Goal: Task Accomplishment & Management: Manage account settings

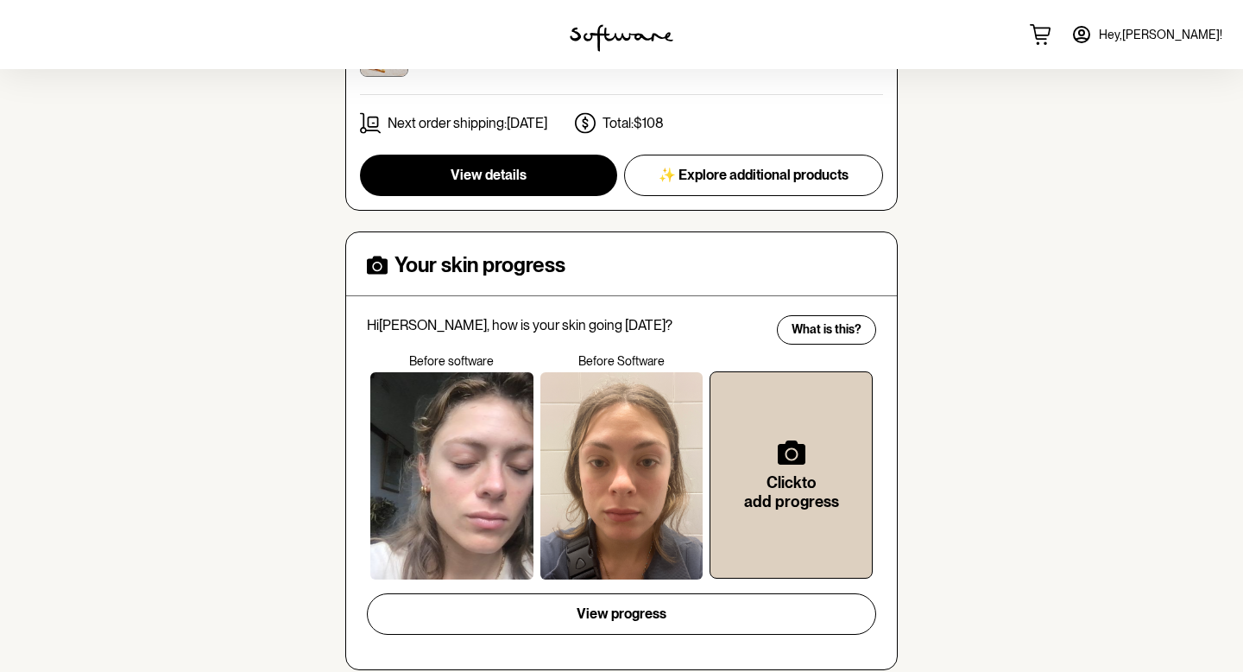
scroll to position [379, 0]
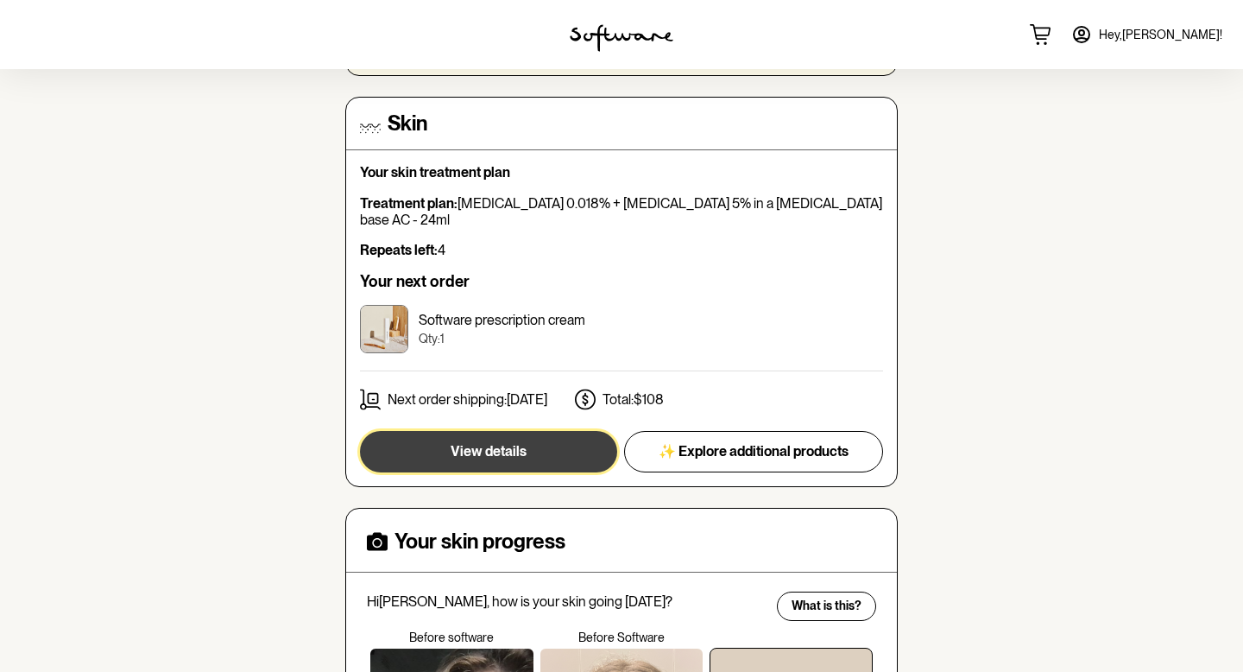
click at [496, 443] on span "View details" at bounding box center [489, 451] width 76 height 16
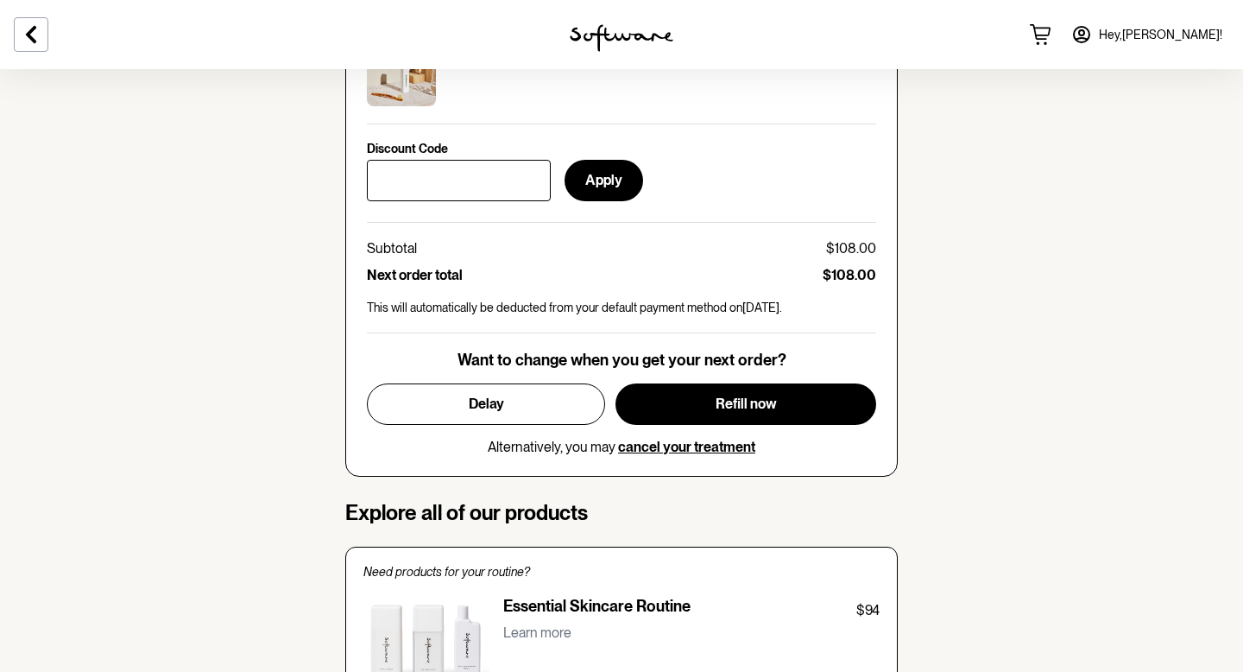
scroll to position [804, 0]
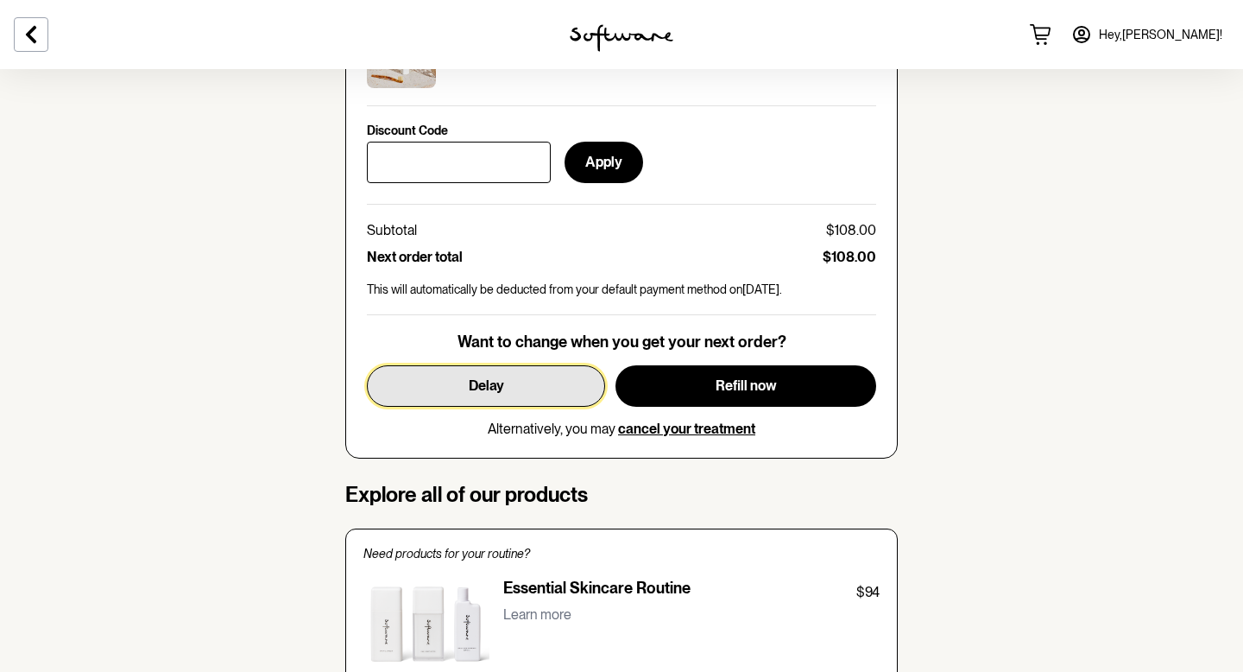
click at [513, 381] on button "Delay" at bounding box center [486, 385] width 238 height 41
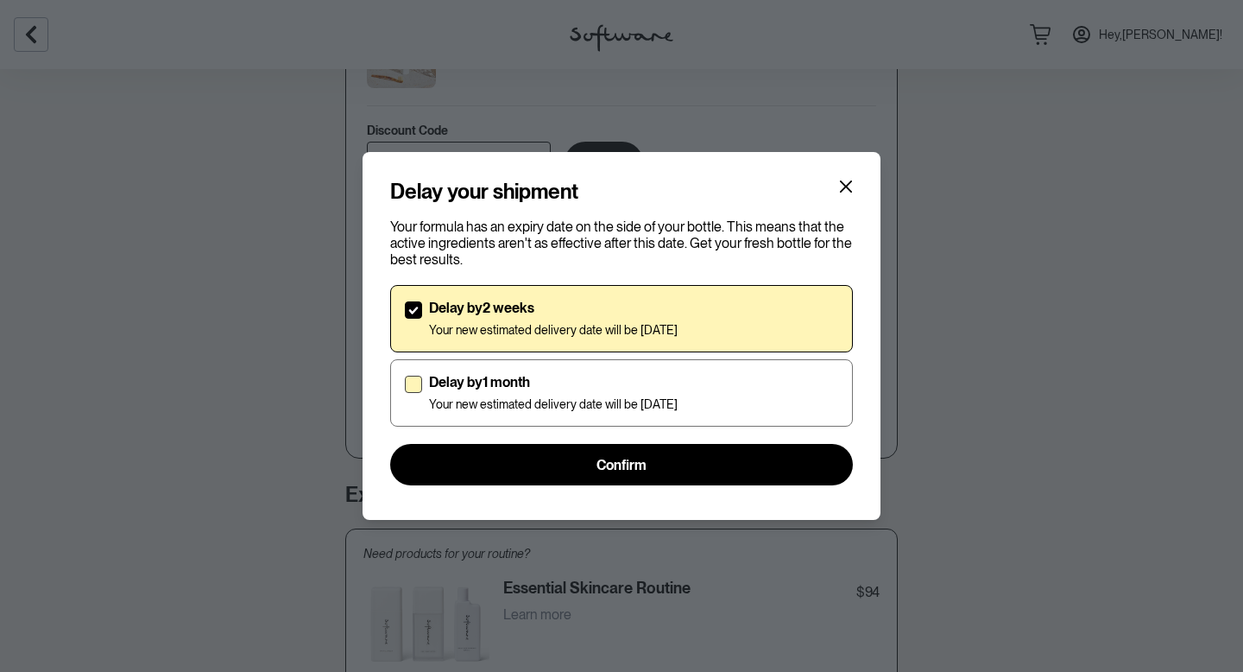
click at [570, 389] on p "Delay by 1 month" at bounding box center [553, 382] width 249 height 16
click at [405, 393] on input "Delay by 1 month Your new estimated delivery date will be [DATE]" at bounding box center [404, 393] width 1 height 1
checkbox input "true"
checkbox input "false"
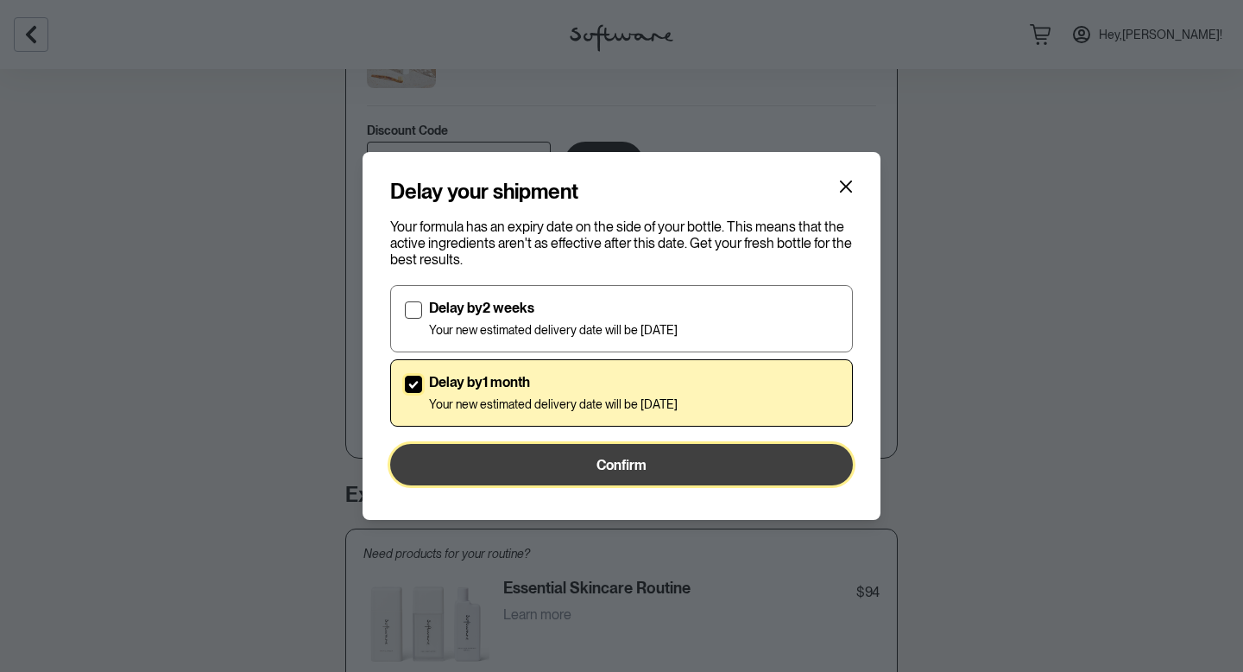
click at [630, 471] on span "Confirm" at bounding box center [622, 465] width 50 height 16
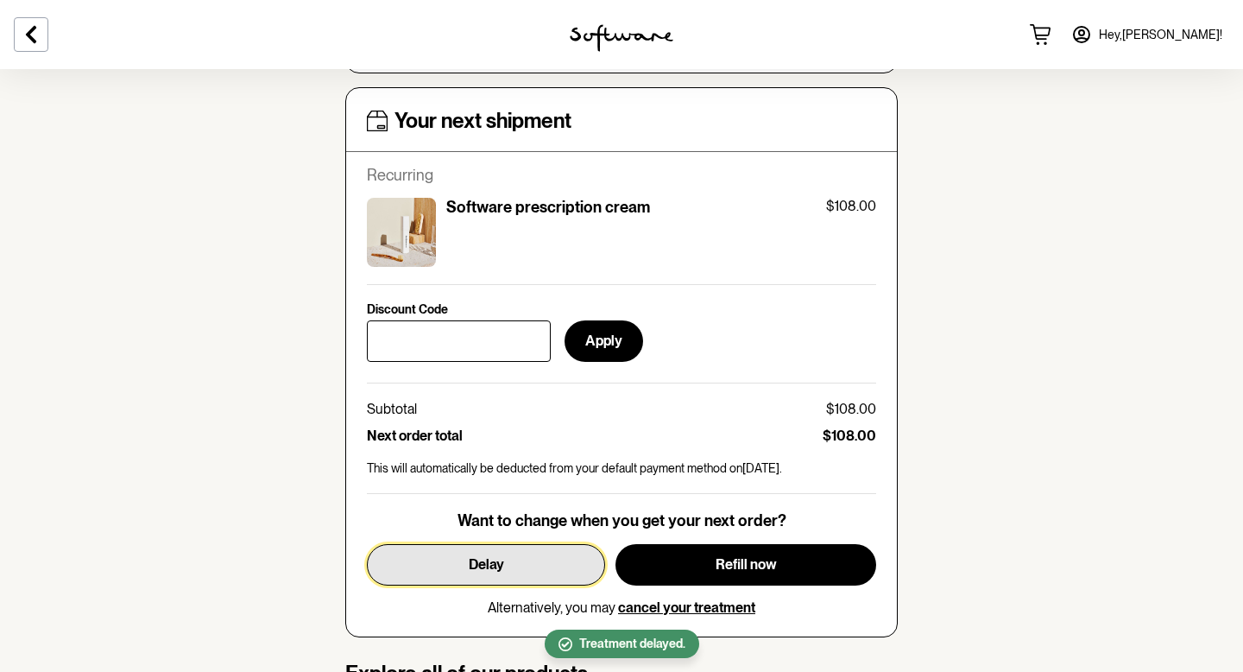
scroll to position [622, 0]
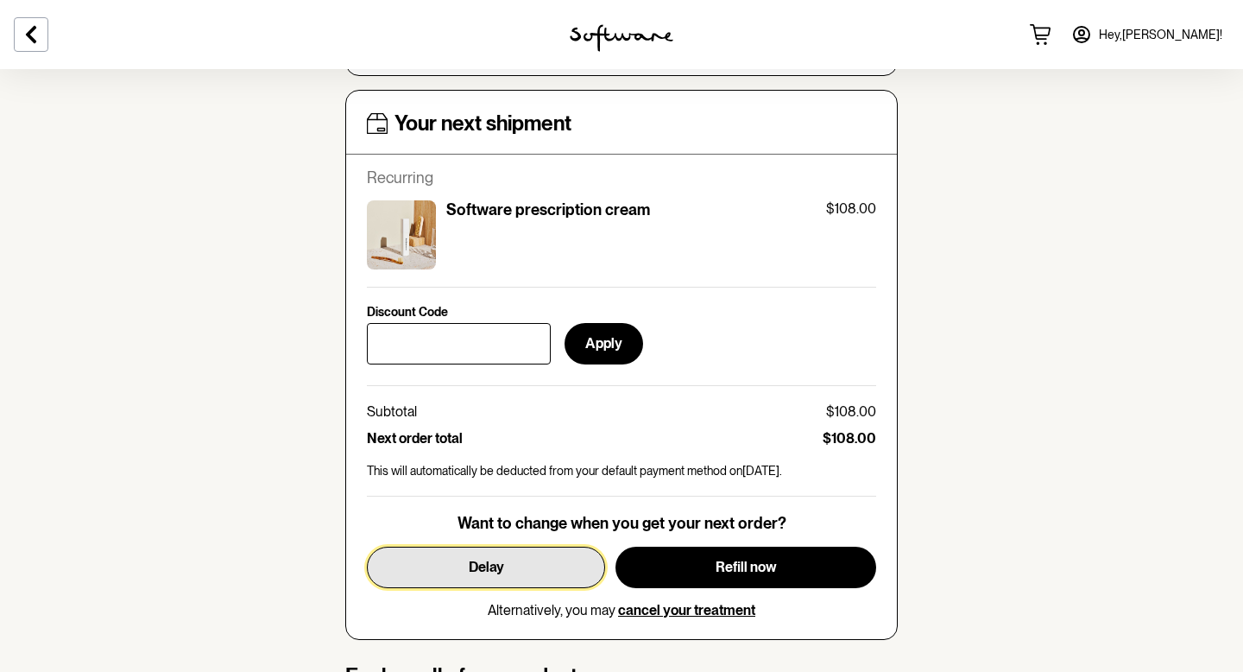
click at [547, 569] on button "Delay" at bounding box center [486, 567] width 238 height 41
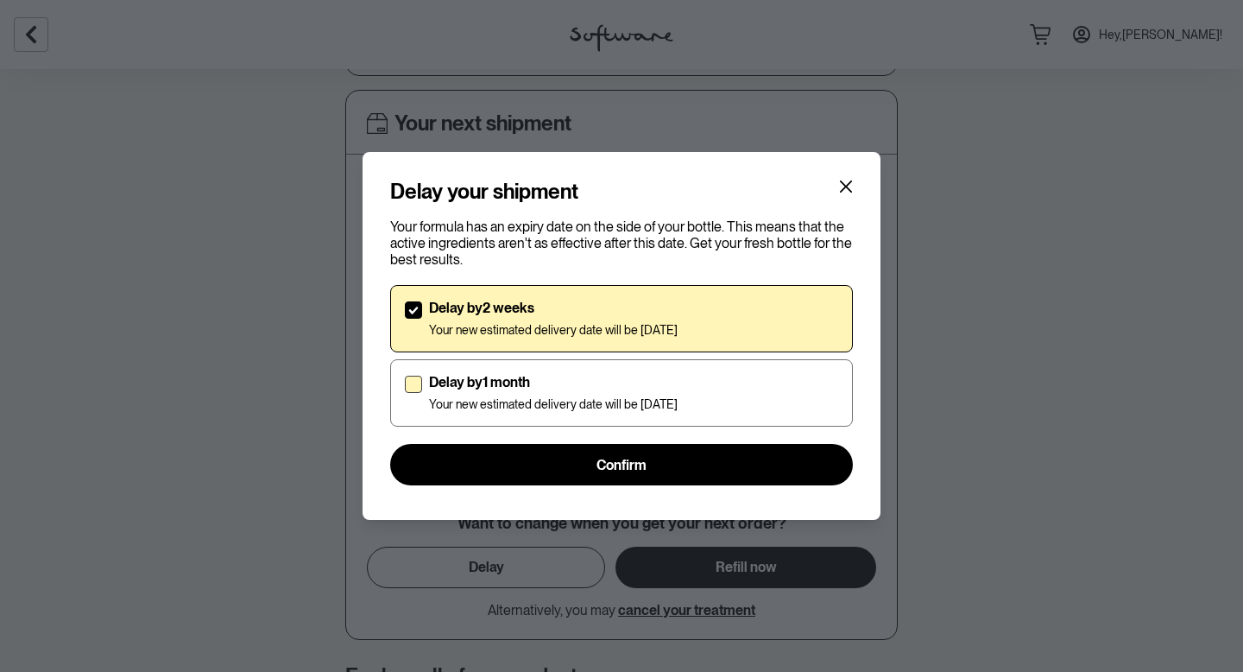
click at [570, 410] on p "Your new estimated delivery date will be [DATE]" at bounding box center [553, 404] width 249 height 15
click at [405, 394] on input "Delay by 1 month Your new estimated delivery date will be [DATE]" at bounding box center [404, 393] width 1 height 1
checkbox input "true"
checkbox input "false"
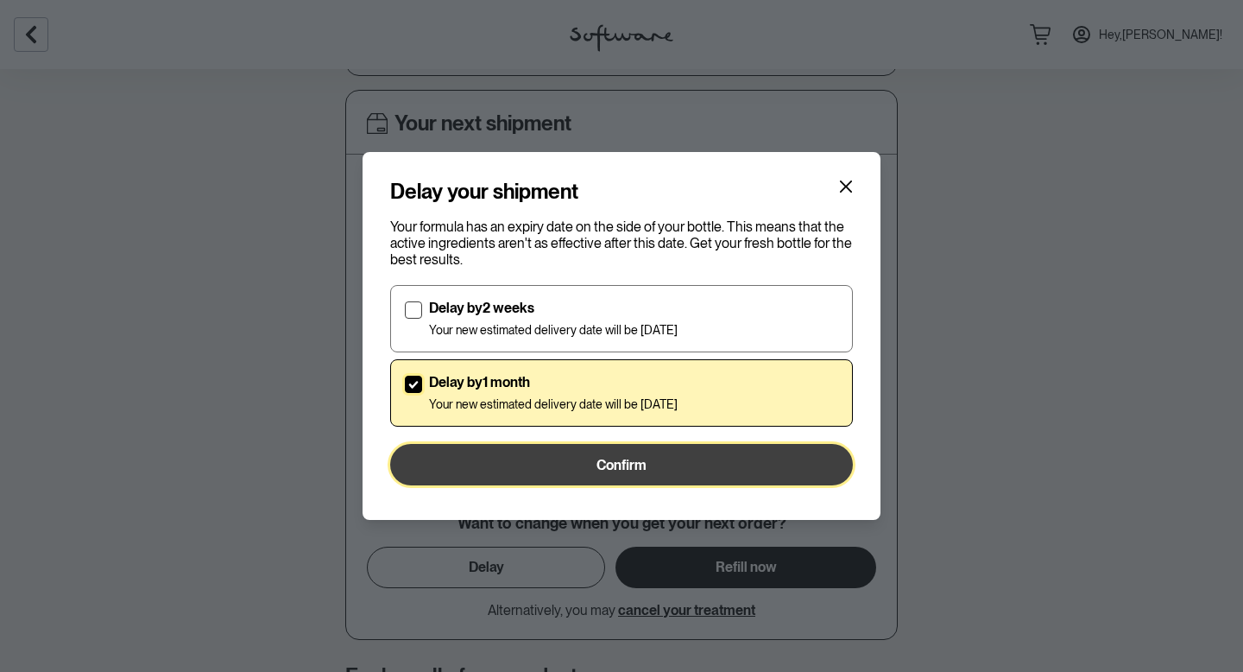
click at [569, 461] on button "Confirm" at bounding box center [621, 464] width 463 height 41
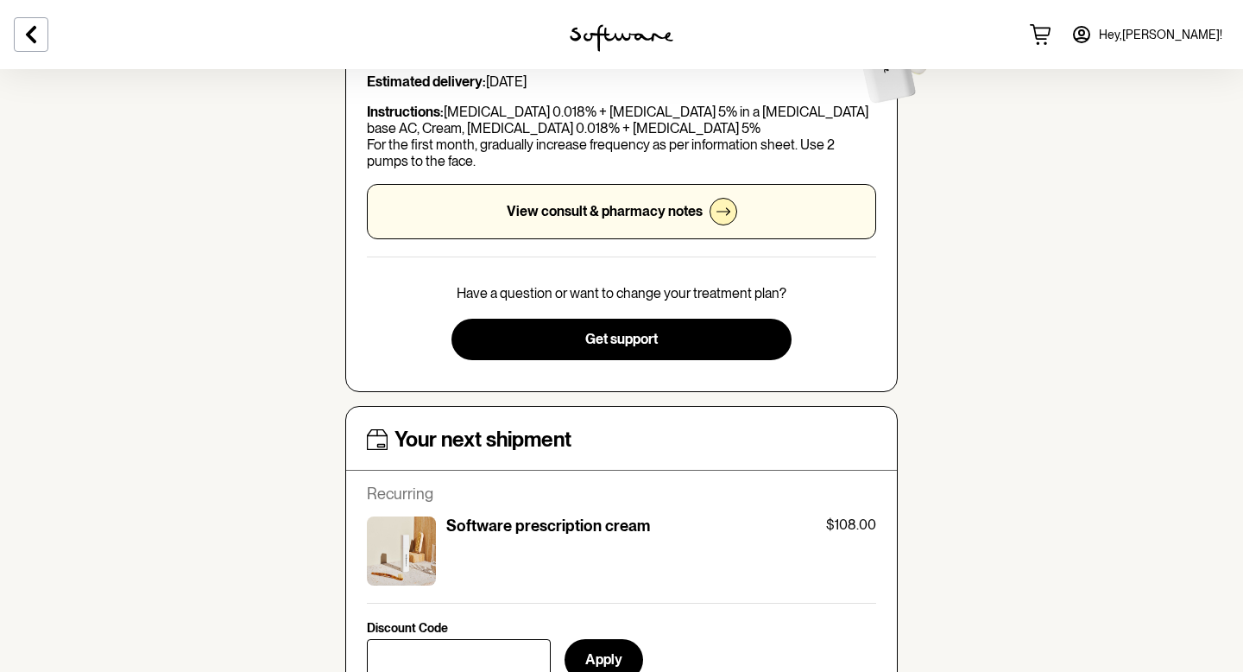
scroll to position [627, 0]
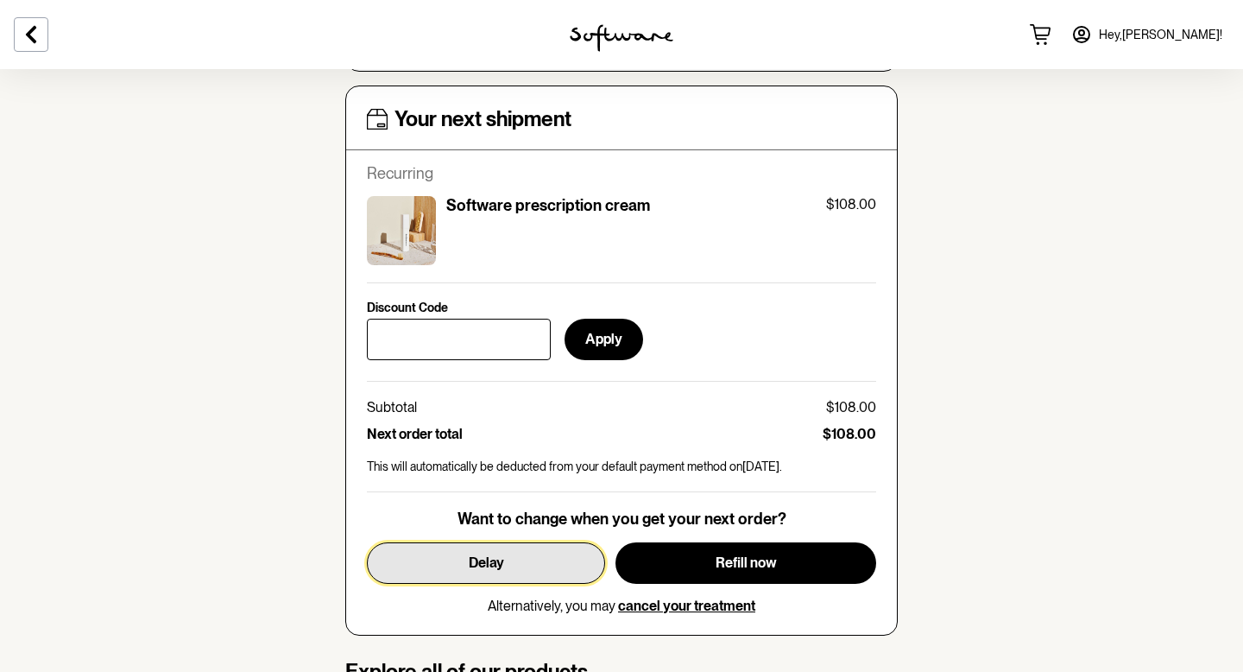
click at [536, 558] on button "Delay" at bounding box center [486, 562] width 238 height 41
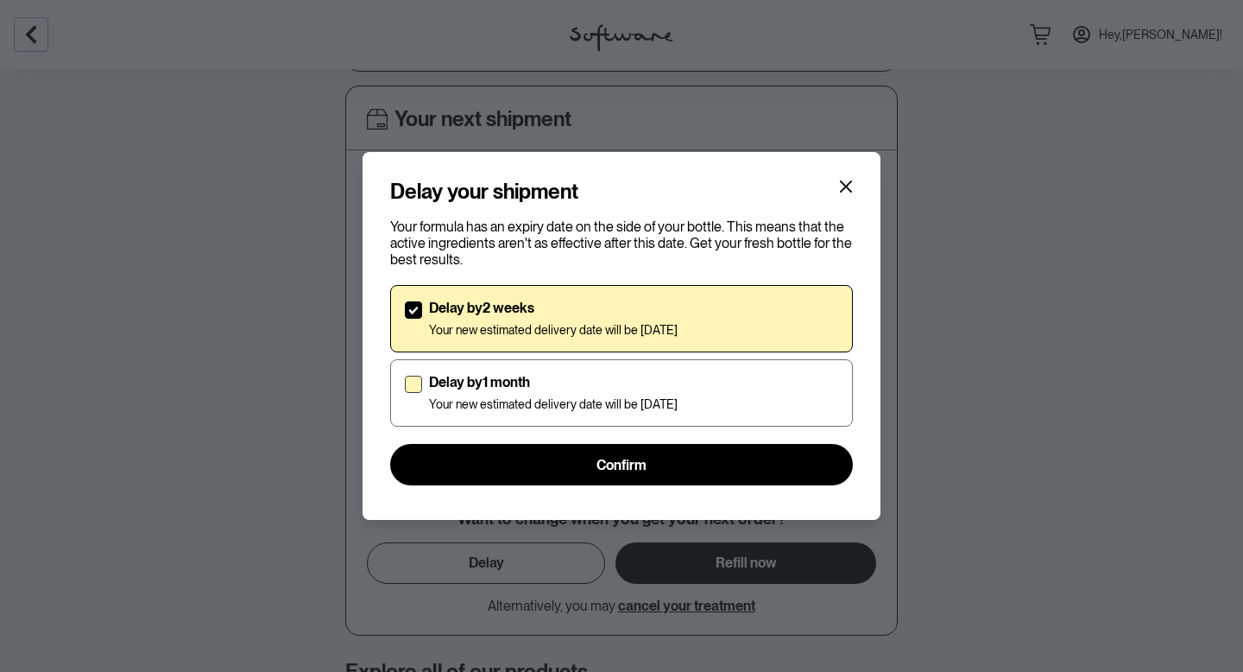
click at [545, 405] on p "Your new estimated delivery date will be [DATE]" at bounding box center [553, 404] width 249 height 15
click at [405, 394] on input "Delay by 1 month Your new estimated delivery date will be [DATE]" at bounding box center [404, 393] width 1 height 1
checkbox input "true"
checkbox input "false"
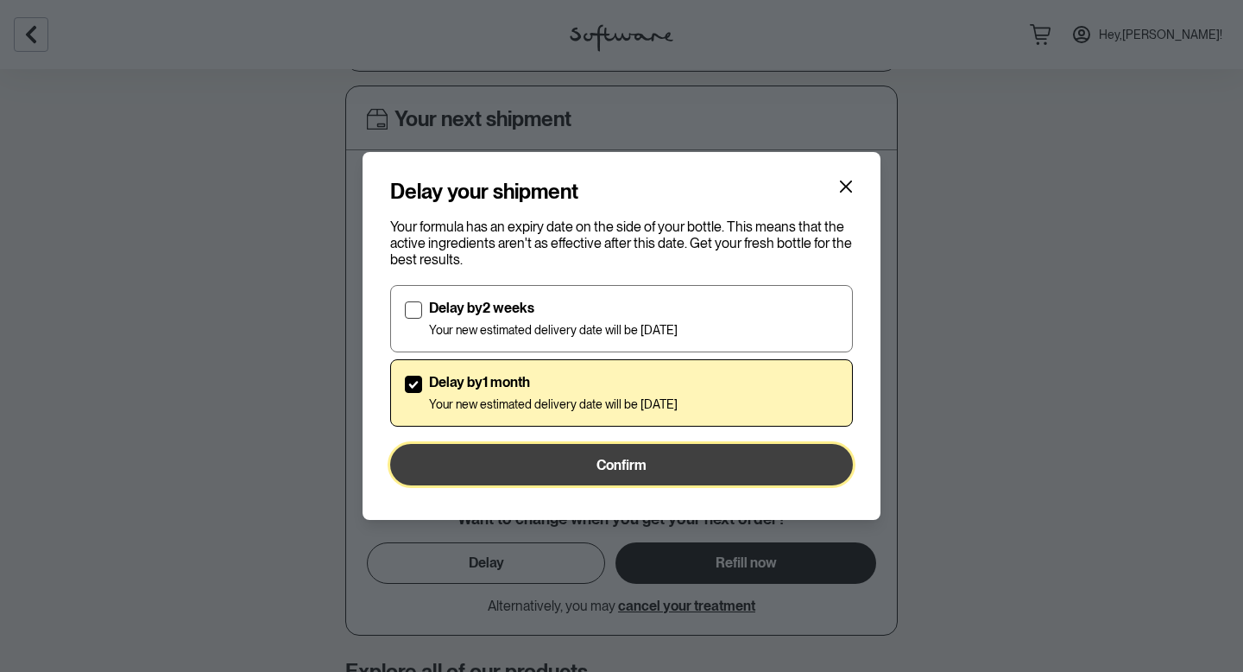
click at [547, 464] on button "Confirm" at bounding box center [621, 464] width 463 height 41
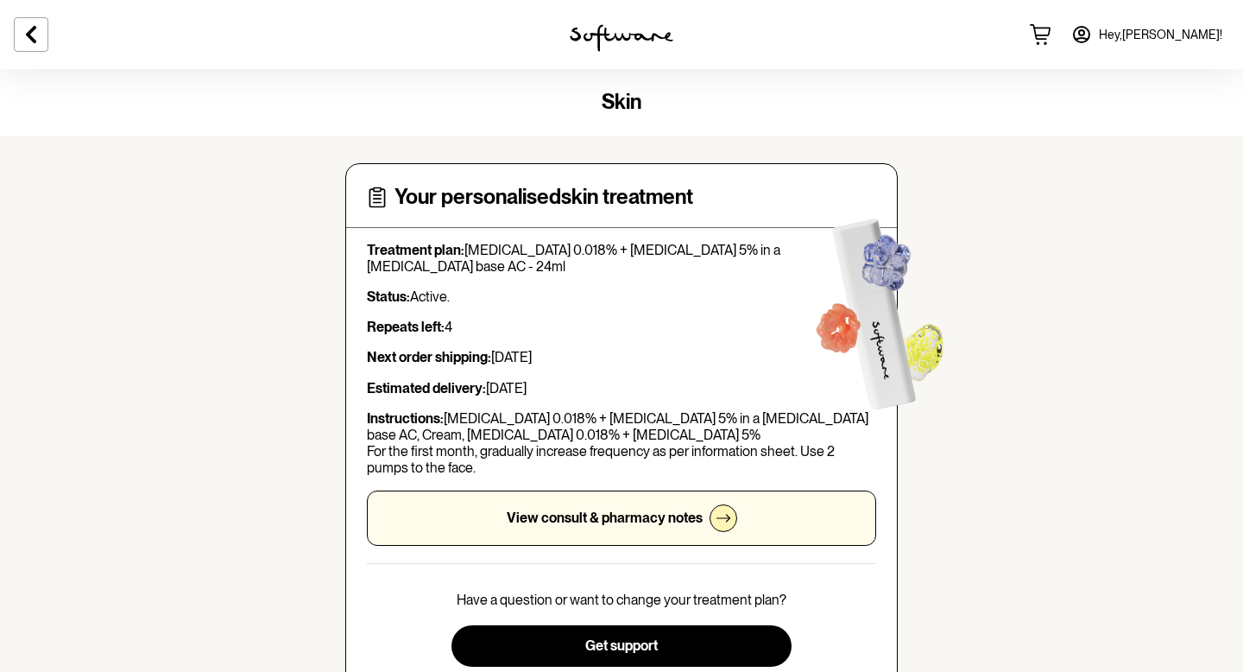
scroll to position [4, 0]
